Goal: Task Accomplishment & Management: Manage account settings

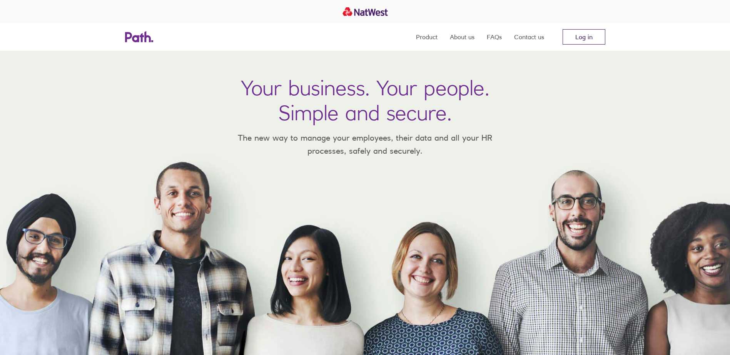
click at [588, 38] on link "Log in" at bounding box center [583, 36] width 43 height 15
click at [584, 39] on link "Log in" at bounding box center [583, 36] width 43 height 15
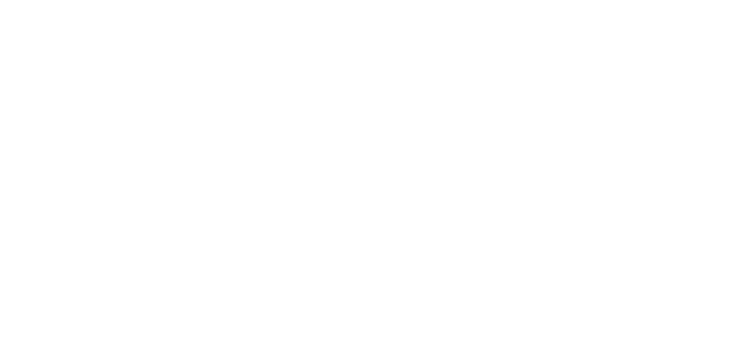
click at [468, 213] on div at bounding box center [367, 177] width 735 height 355
